Goal: Communication & Community: Participate in discussion

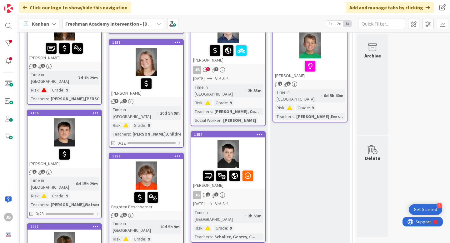
scroll to position [224, 0]
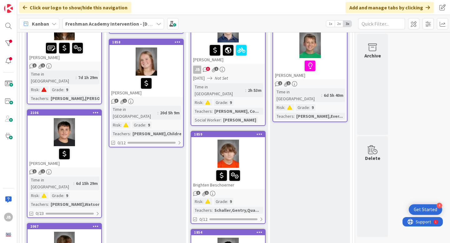
click at [249, 140] on div at bounding box center [228, 154] width 74 height 28
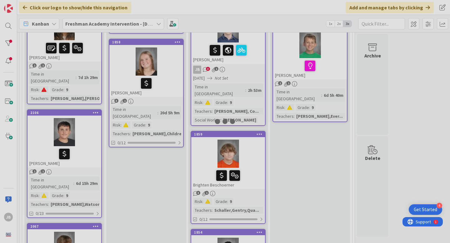
click at [249, 132] on div at bounding box center [225, 121] width 450 height 243
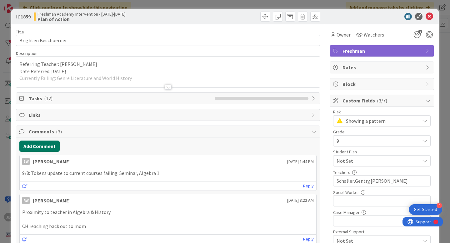
click at [29, 147] on button "Add Comment" at bounding box center [39, 146] width 40 height 11
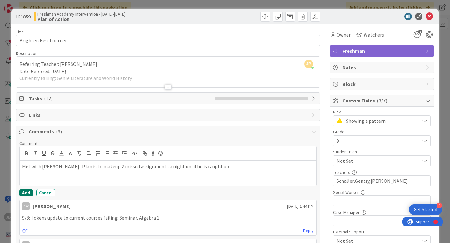
click at [28, 193] on button "Add" at bounding box center [26, 192] width 14 height 7
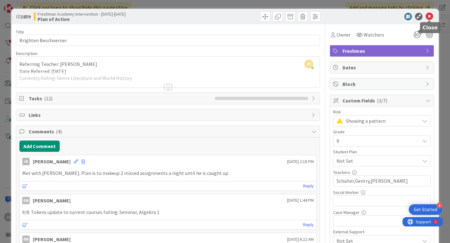
click at [428, 15] on icon at bounding box center [428, 16] width 7 height 7
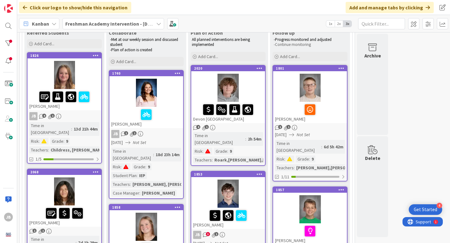
scroll to position [60, 0]
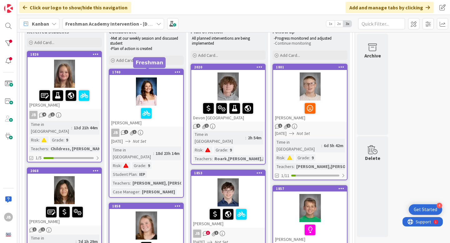
click at [125, 72] on div "1740" at bounding box center [147, 72] width 71 height 4
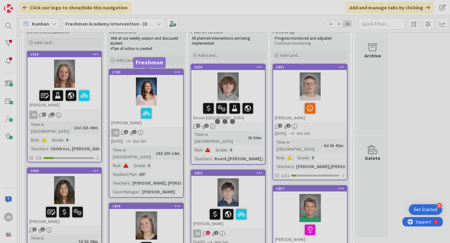
click at [125, 72] on div at bounding box center [225, 121] width 450 height 243
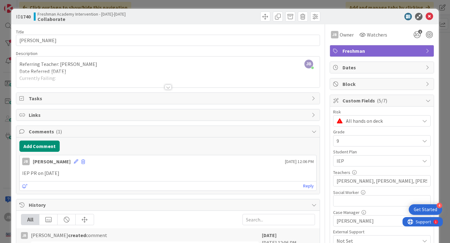
click at [60, 173] on p "IEP PR on [DATE]" at bounding box center [167, 173] width 291 height 7
click at [47, 148] on button "Add Comment" at bounding box center [39, 146] width 40 height 11
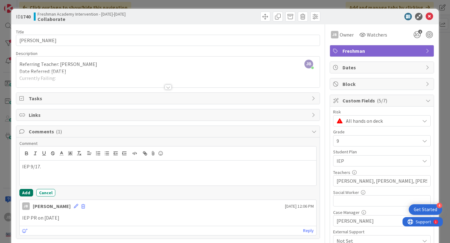
click at [27, 191] on button "Add" at bounding box center [26, 192] width 14 height 7
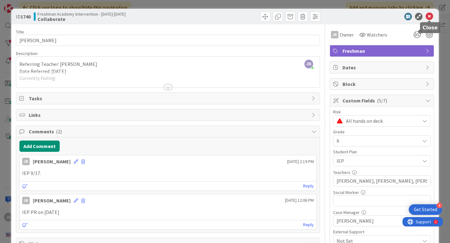
click at [427, 15] on icon at bounding box center [428, 16] width 7 height 7
